Goal: Communication & Community: Connect with others

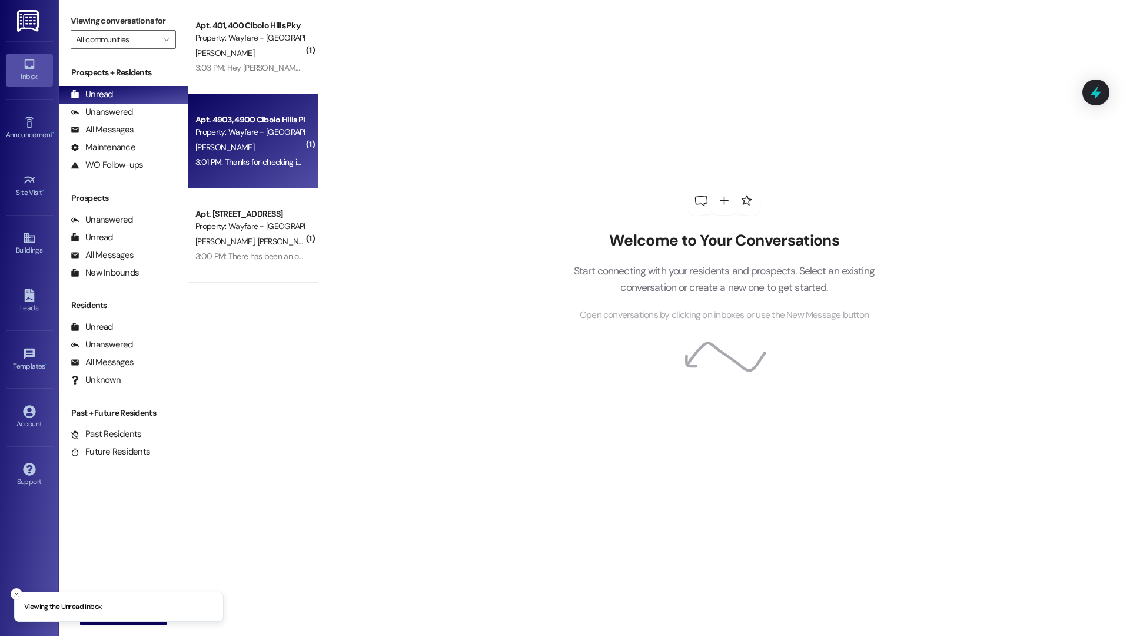
click at [268, 157] on div "3:01 PM: Thanks for checking in! Everything is going well. 3:01 PM: Thanks for …" at bounding box center [289, 162] width 189 height 11
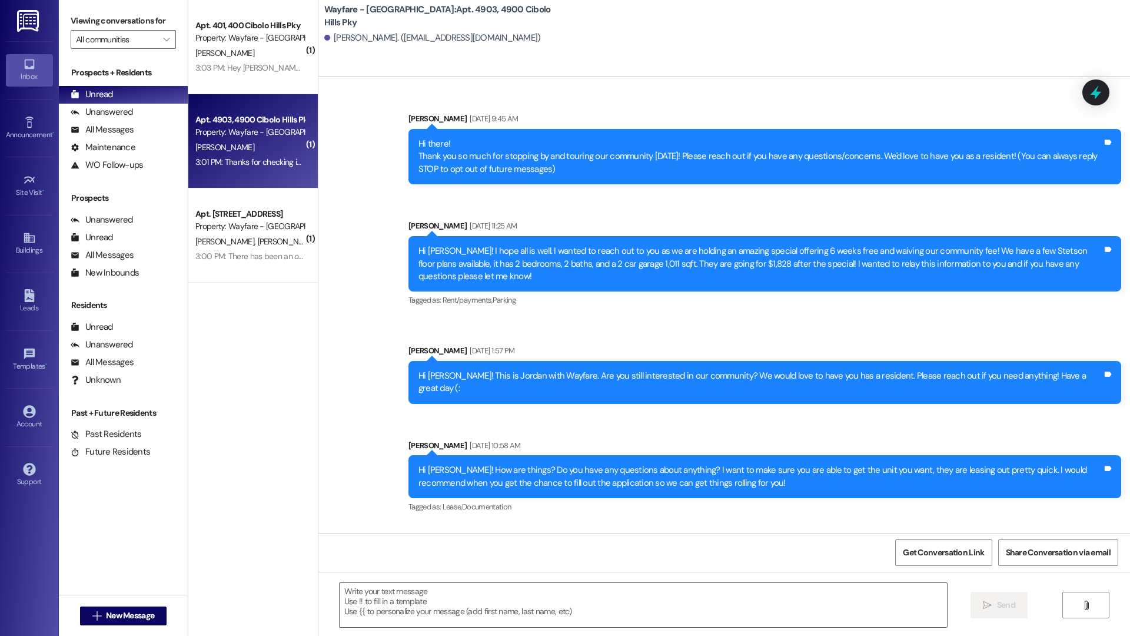
scroll to position [7847, 0]
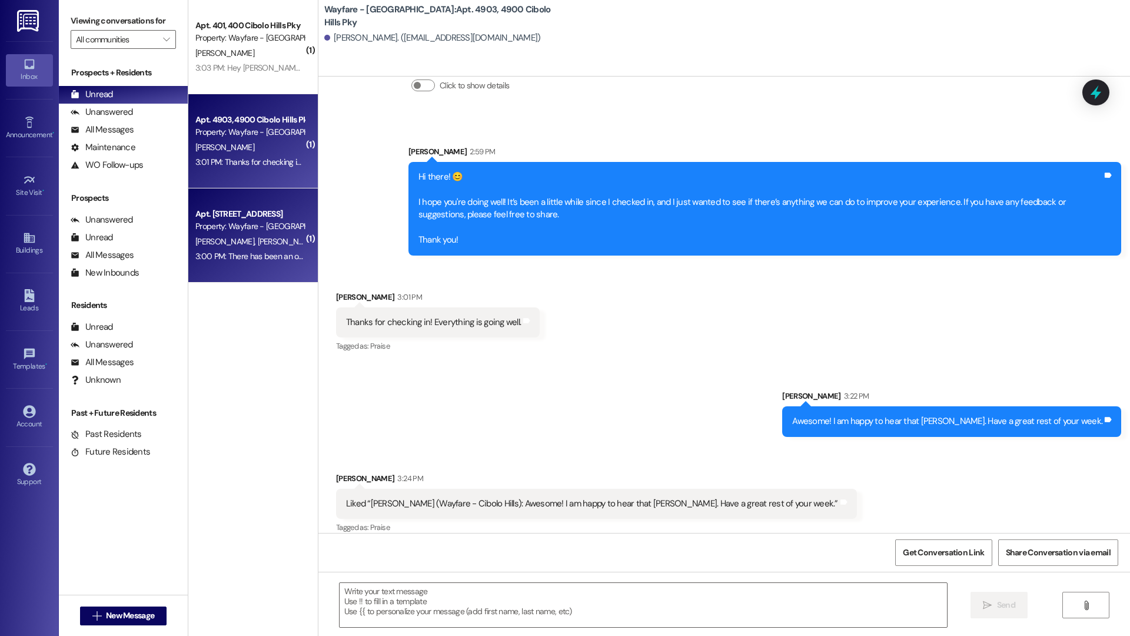
click at [257, 236] on span "G. Tobeck" at bounding box center [286, 241] width 59 height 11
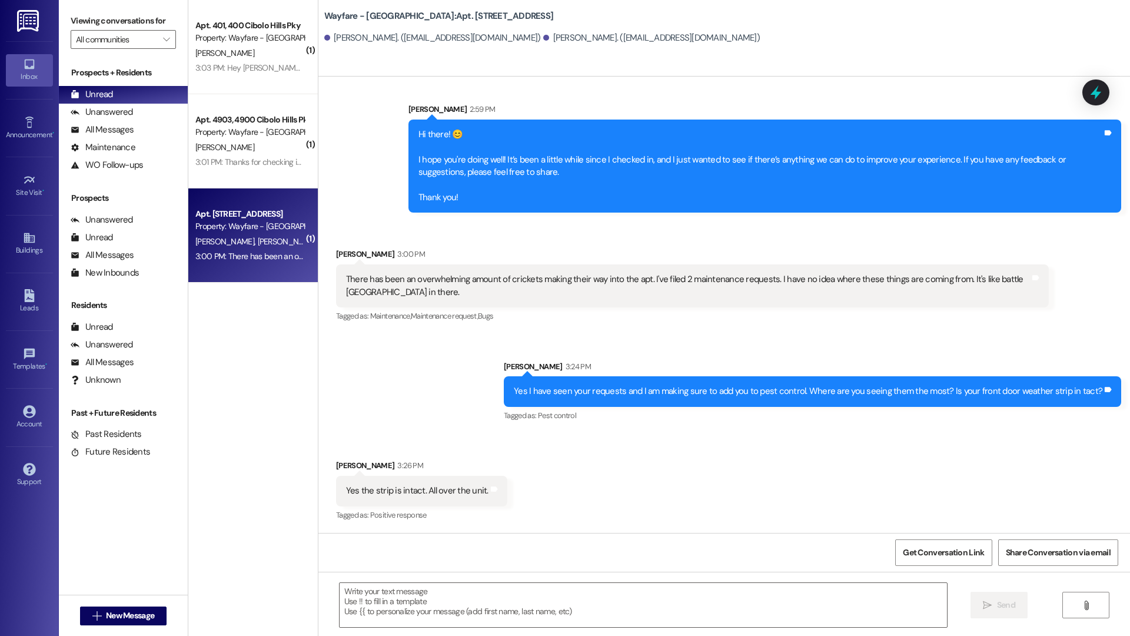
scroll to position [5899, 0]
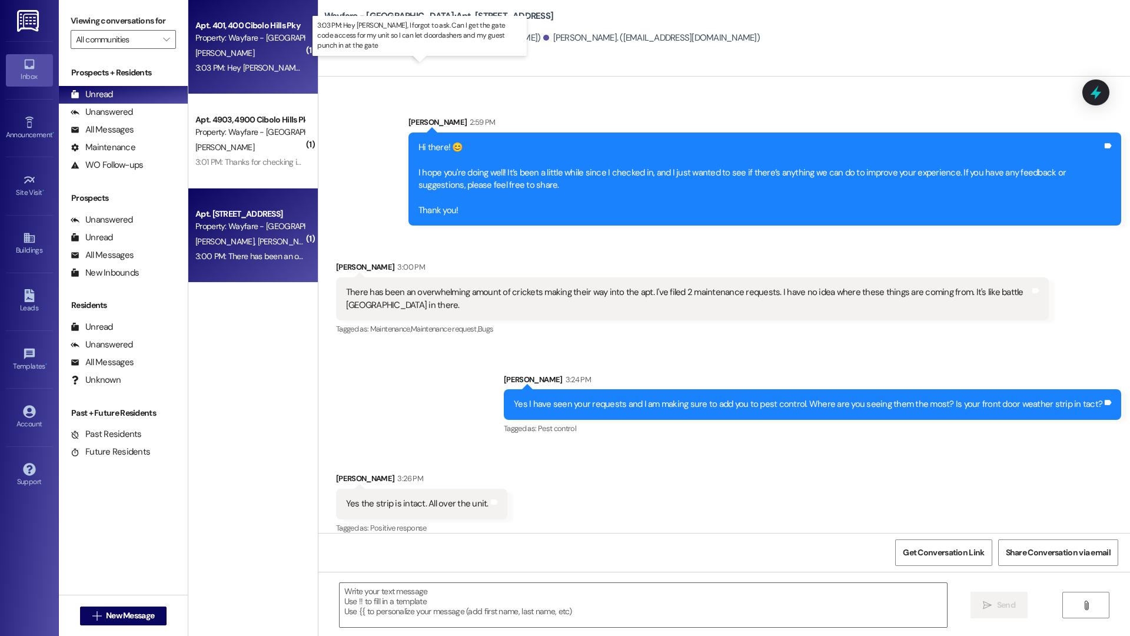
click at [195, 64] on div "3:03 PM: Hey Jordan, I forgot to ask. Can I get the gate code access for my uni…" at bounding box center [449, 67] width 509 height 11
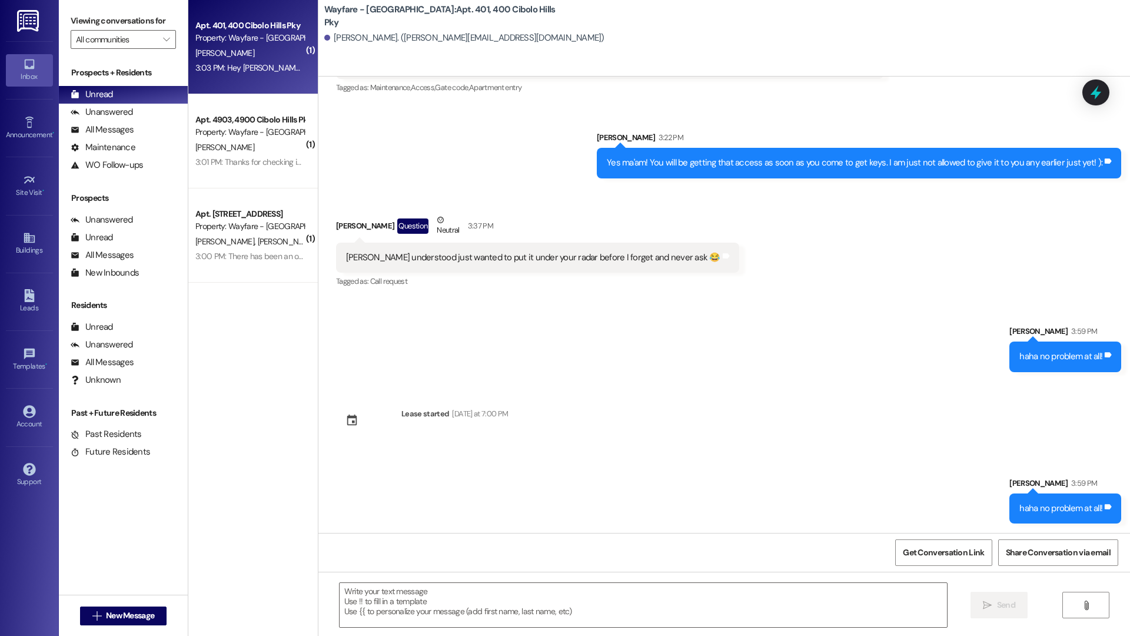
scroll to position [2994, 0]
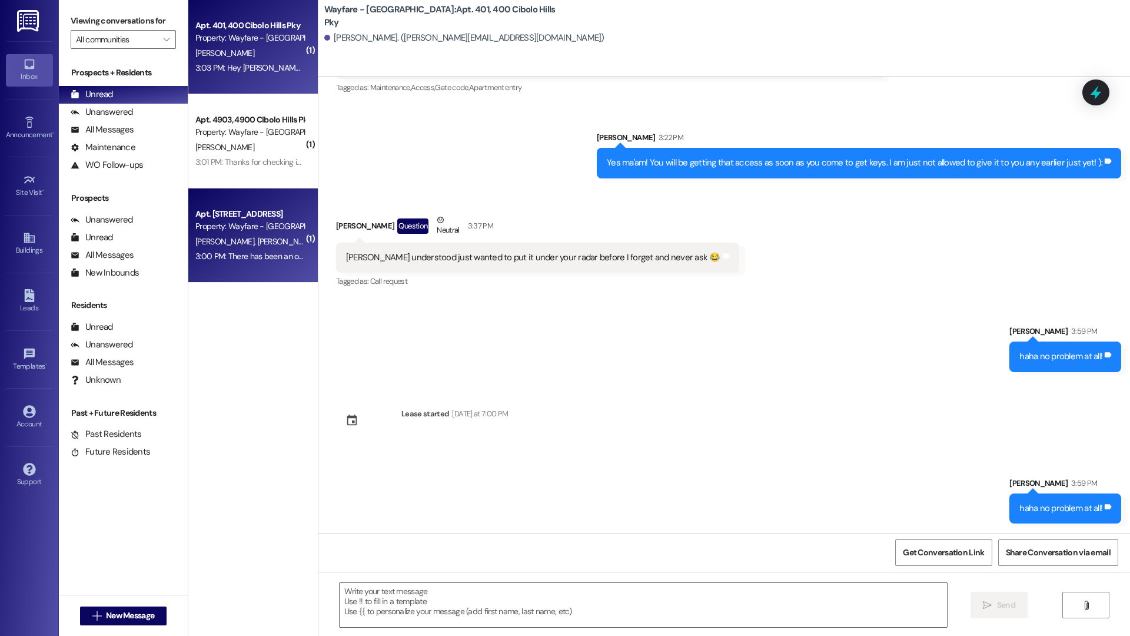
click at [263, 228] on div "Property: Wayfare - Cibolo Hills" at bounding box center [249, 226] width 109 height 12
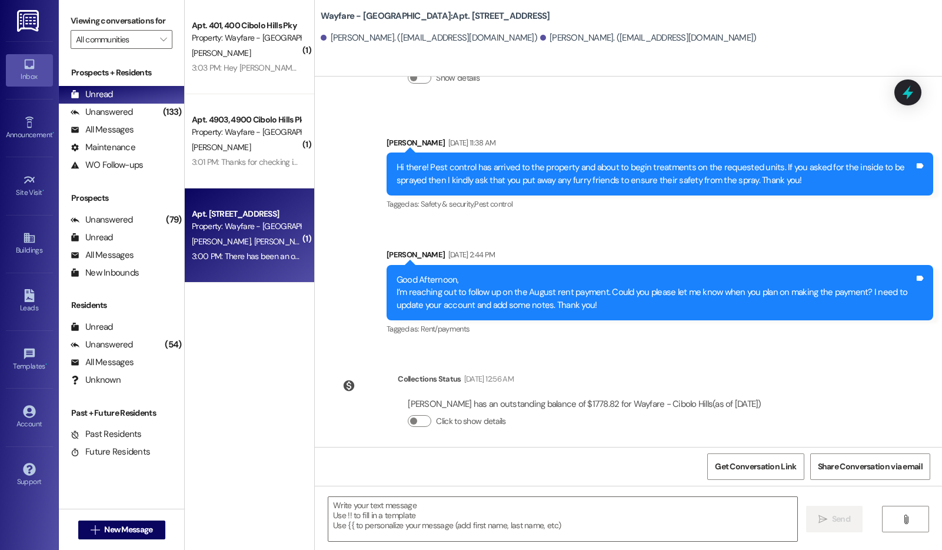
scroll to position [6527, 0]
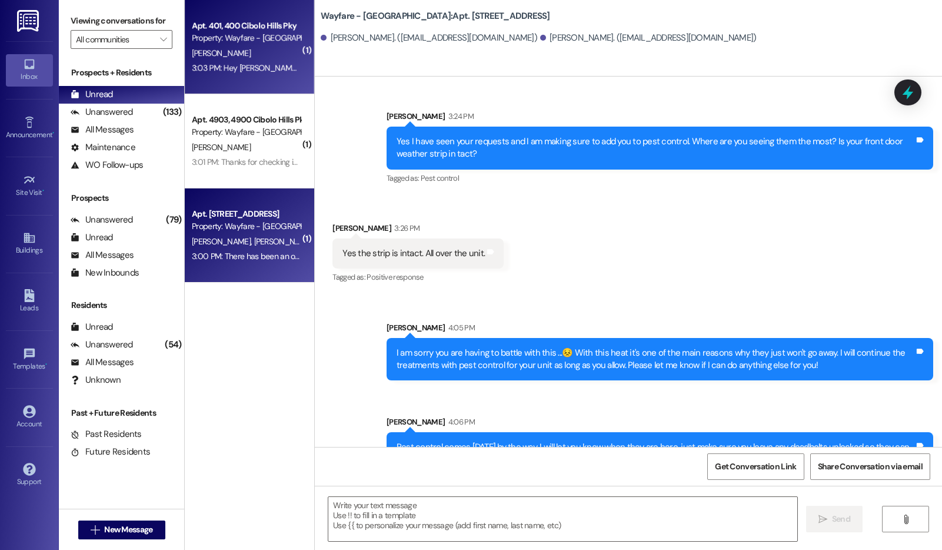
click at [251, 73] on div "3:03 PM: Hey Jordan, I forgot to ask. Can I get the gate code access for my uni…" at bounding box center [246, 68] width 111 height 15
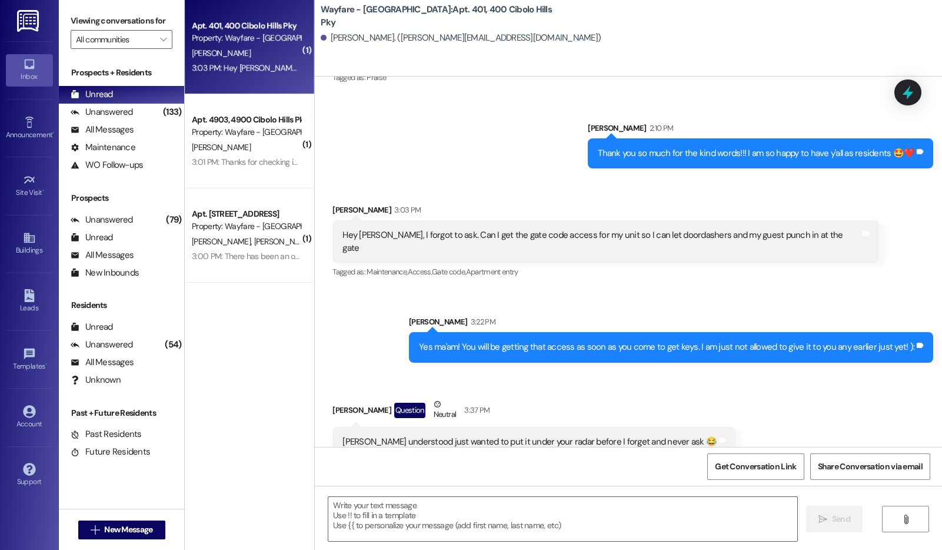
scroll to position [2897, 0]
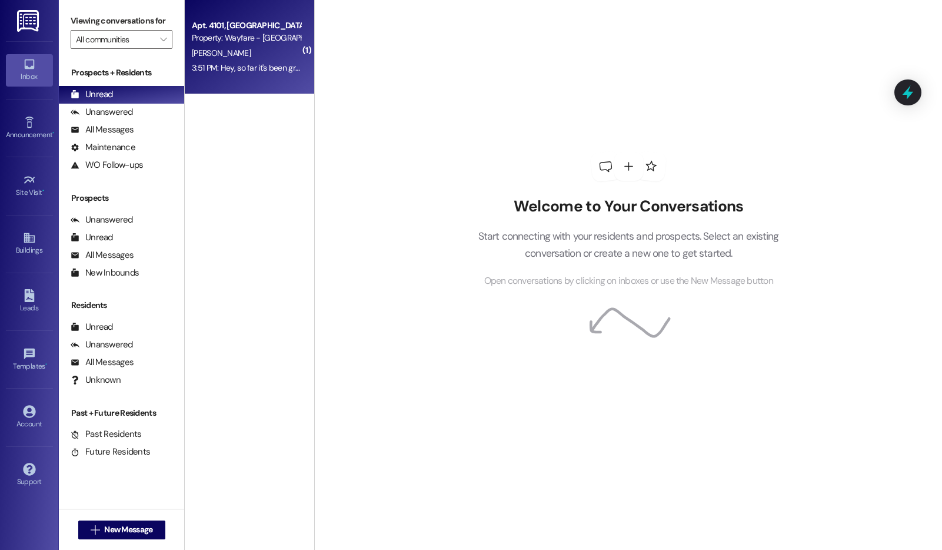
click at [246, 70] on div "3:51 PM: Hey, so far it's been great! The only thing today my package was deliv…" at bounding box center [419, 67] width 454 height 11
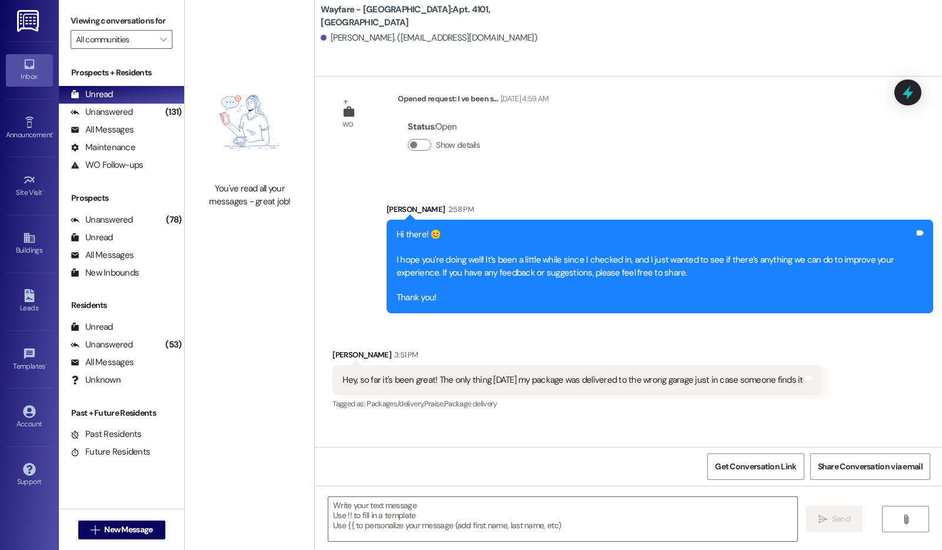
scroll to position [5672, 0]
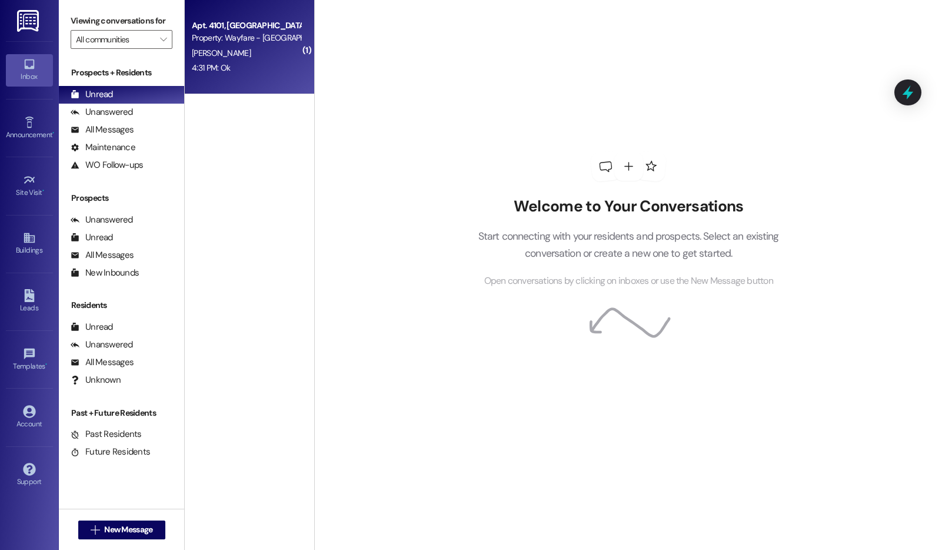
click at [247, 32] on div "Property: Wayfare - [GEOGRAPHIC_DATA]" at bounding box center [246, 38] width 109 height 12
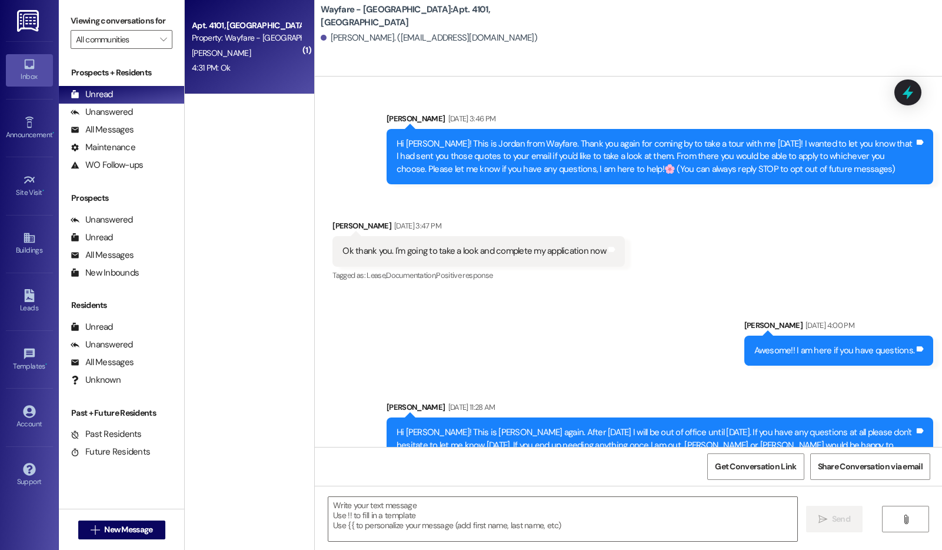
scroll to position [5897, 0]
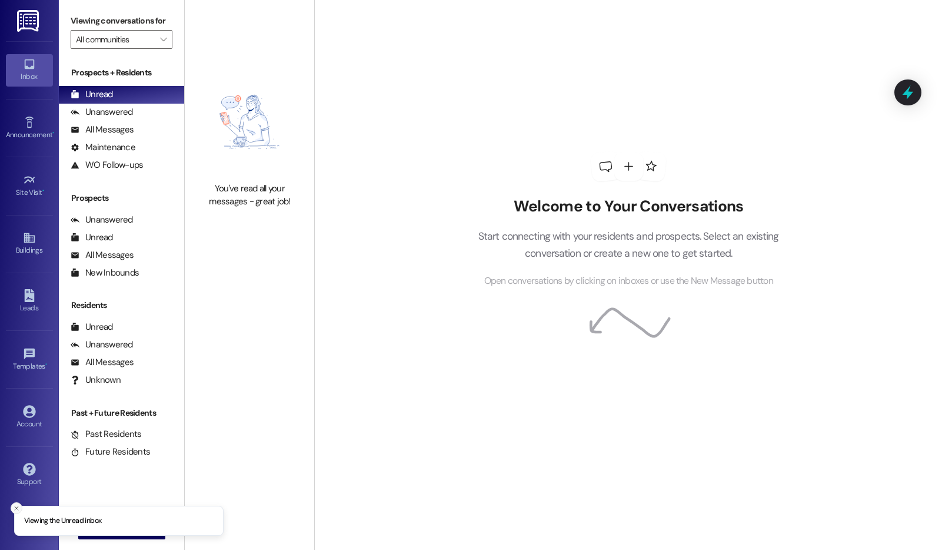
click at [12, 505] on button "Close toast" at bounding box center [17, 508] width 12 height 12
click at [79, 533] on button " New Message" at bounding box center [121, 529] width 87 height 19
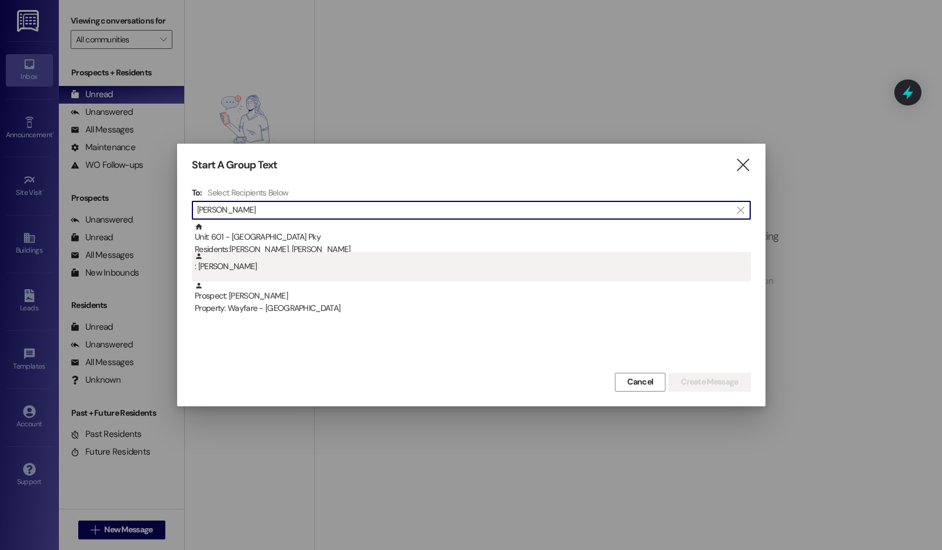
type input "malack"
click at [365, 270] on div ": Malack Braish" at bounding box center [473, 262] width 556 height 21
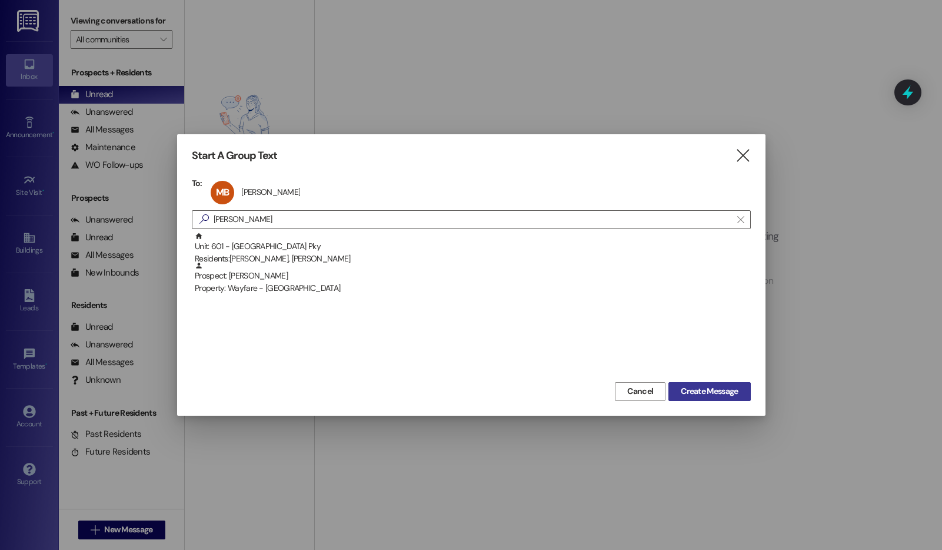
click at [733, 388] on span "Create Message" at bounding box center [709, 391] width 57 height 12
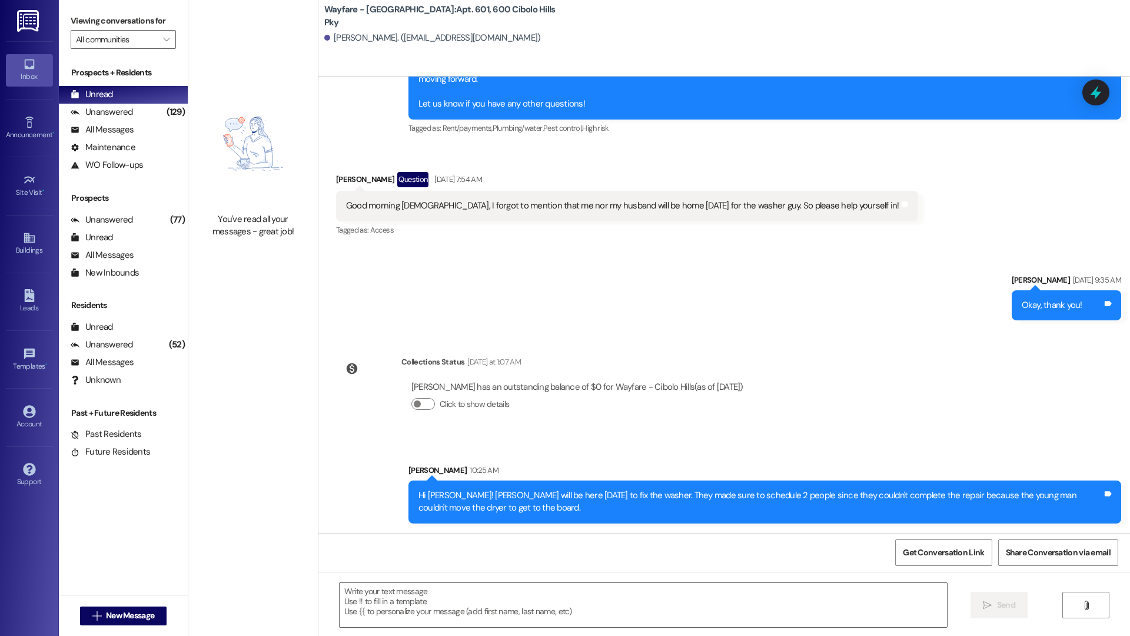
scroll to position [5855, 0]
